Goal: Task Accomplishment & Management: Manage account settings

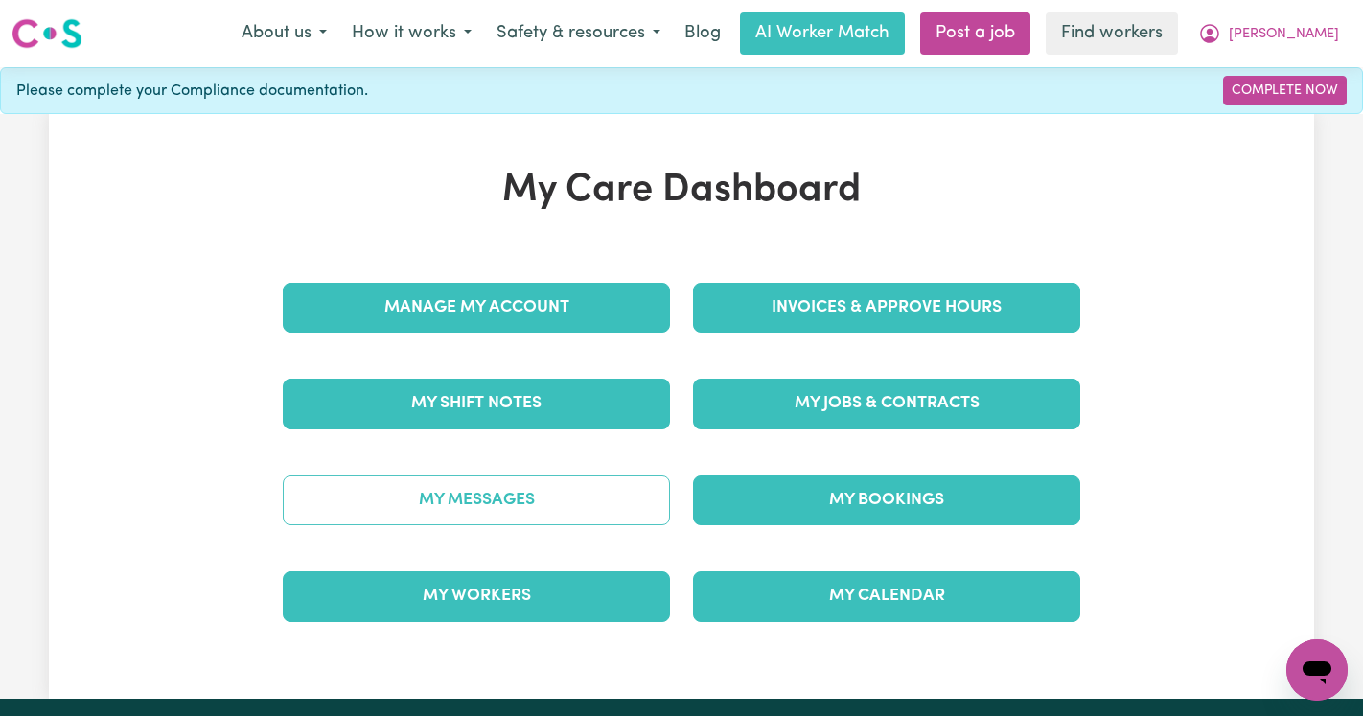
click at [458, 502] on link "My Messages" at bounding box center [476, 500] width 387 height 50
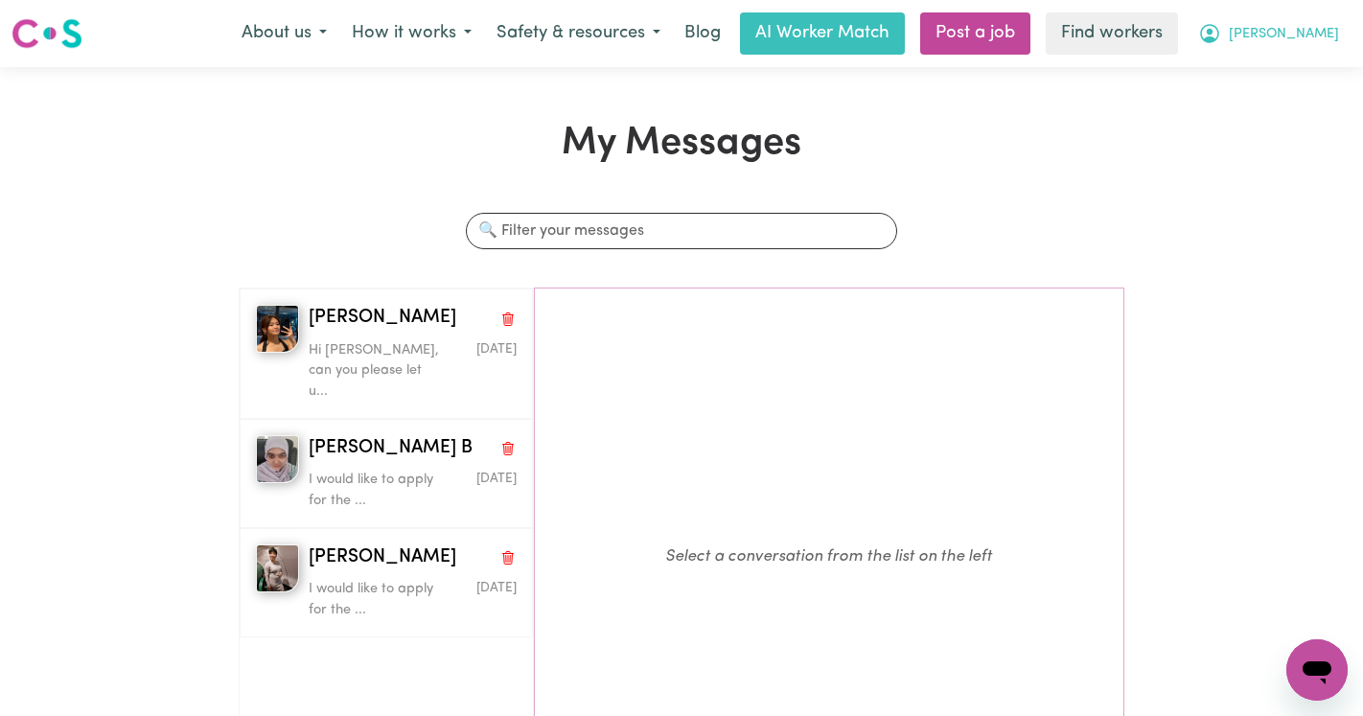
click at [1221, 25] on icon "My Account" at bounding box center [1209, 33] width 23 height 23
click at [1283, 106] on link "Logout" at bounding box center [1274, 110] width 151 height 36
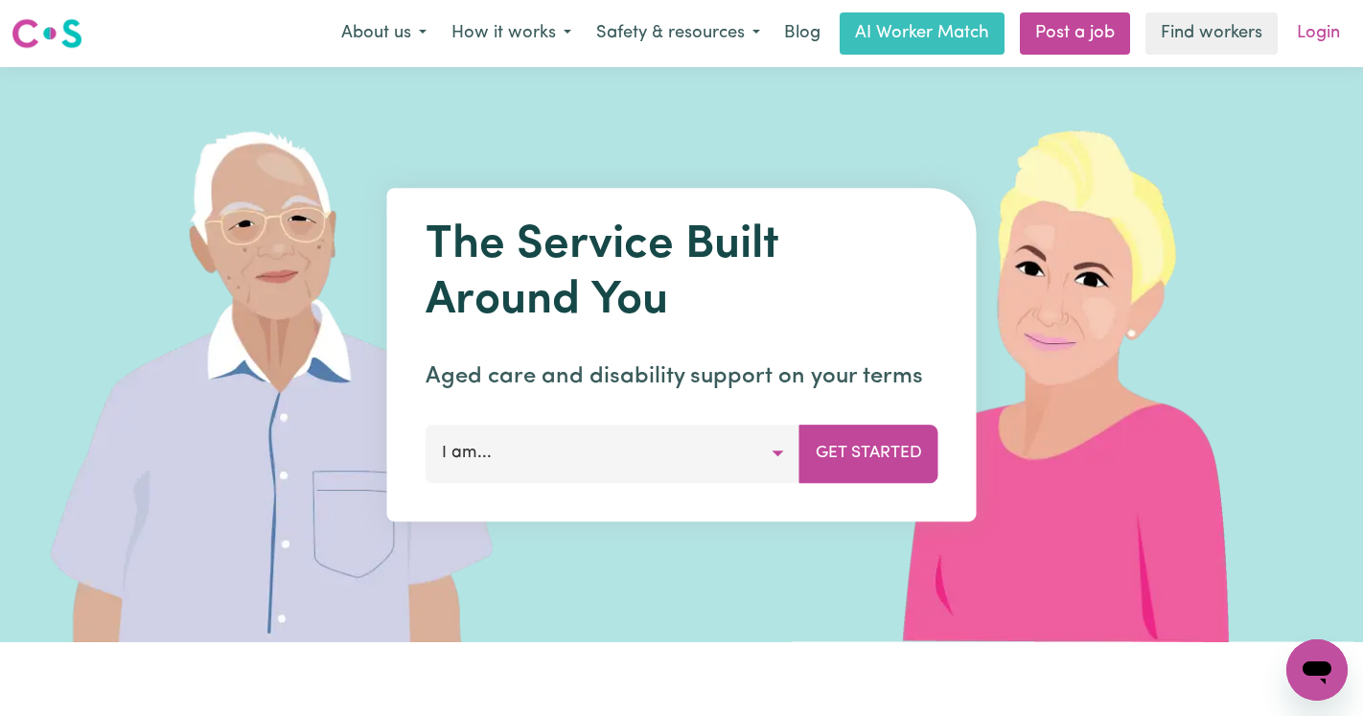
click at [1321, 35] on link "Login" at bounding box center [1318, 33] width 66 height 42
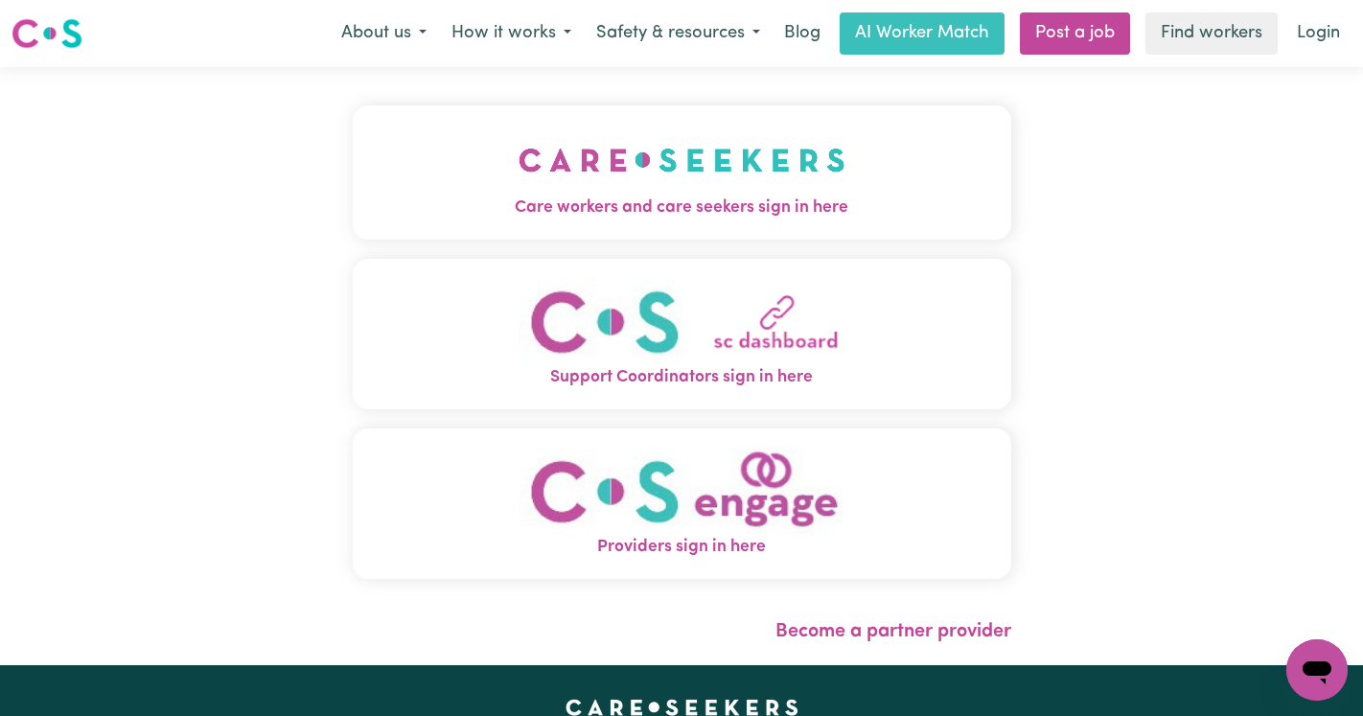
click at [522, 147] on img "Care workers and care seekers sign in here" at bounding box center [682, 160] width 327 height 71
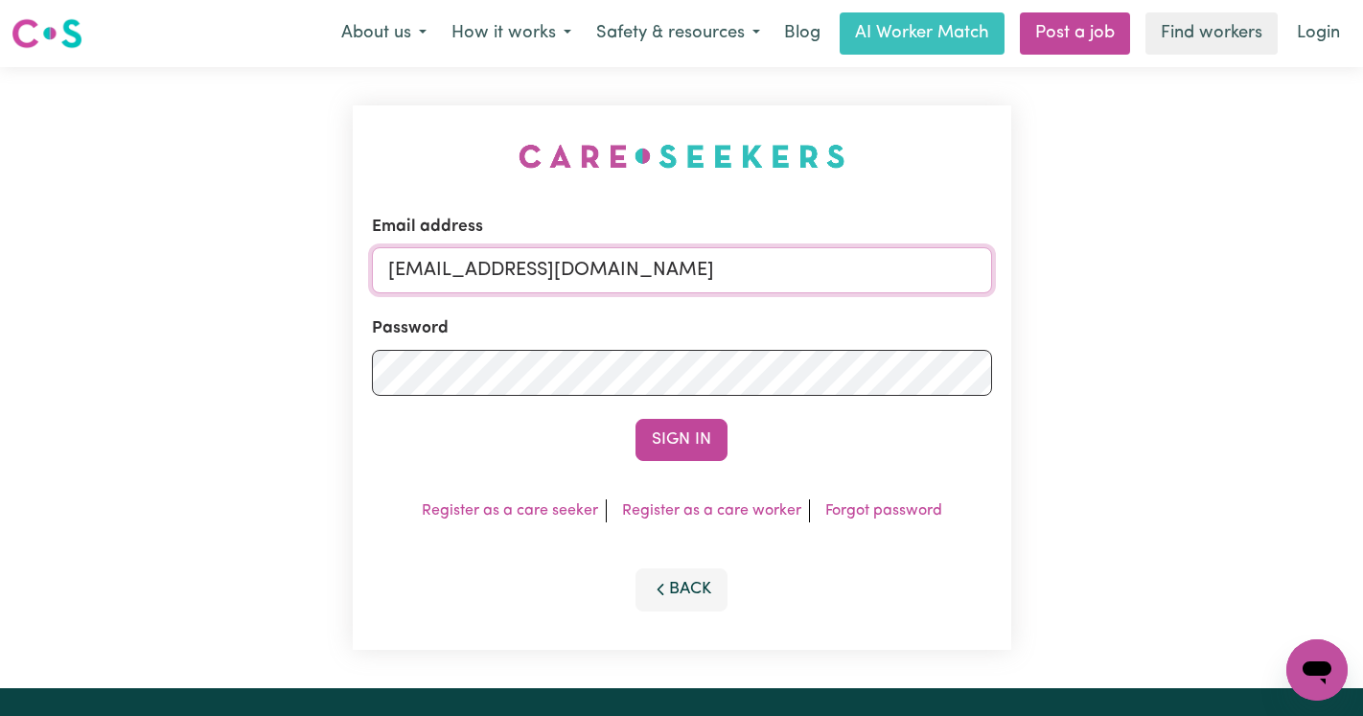
drag, startPoint x: 896, startPoint y: 276, endPoint x: 488, endPoint y: 277, distance: 408.4
click at [488, 277] on input "[EMAIL_ADDRESS][DOMAIN_NAME]" at bounding box center [682, 270] width 620 height 46
paste input "ClientWelby2"
type input "[EMAIL_ADDRESS][DOMAIN_NAME]"
click at [636, 419] on button "Sign In" at bounding box center [682, 440] width 92 height 42
